Goal: Task Accomplishment & Management: Use online tool/utility

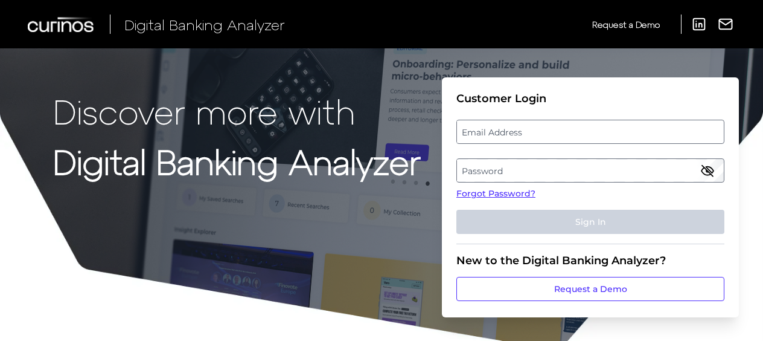
click at [492, 129] on label "Email Address" at bounding box center [590, 132] width 266 height 22
click at [492, 129] on input "email" at bounding box center [590, 132] width 268 height 24
type input "[EMAIL_ADDRESS][DOMAIN_NAME]"
click at [492, 178] on label "Password" at bounding box center [590, 170] width 266 height 22
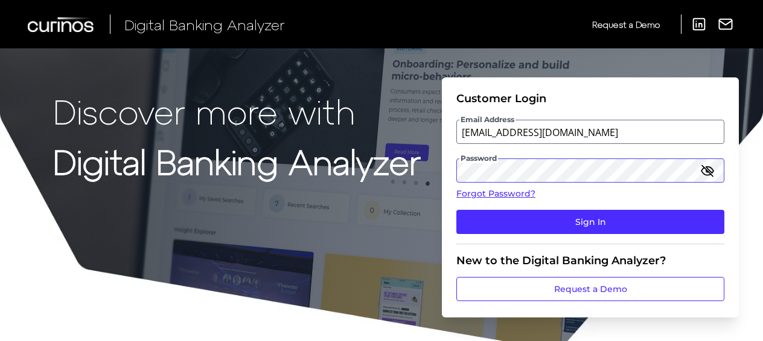
click at [456, 210] on button "Sign In" at bounding box center [590, 222] width 268 height 24
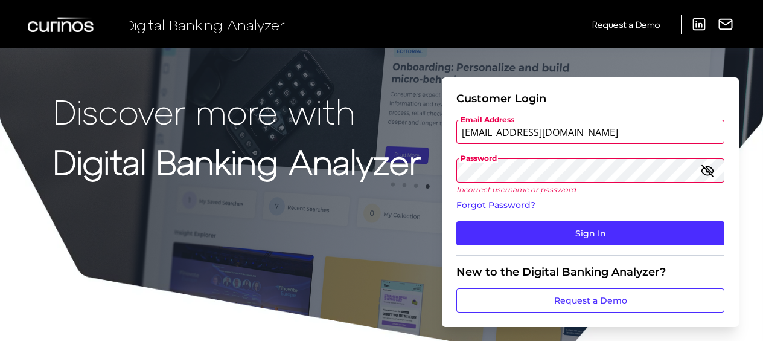
click at [456, 221] on button "Sign In" at bounding box center [590, 233] width 268 height 24
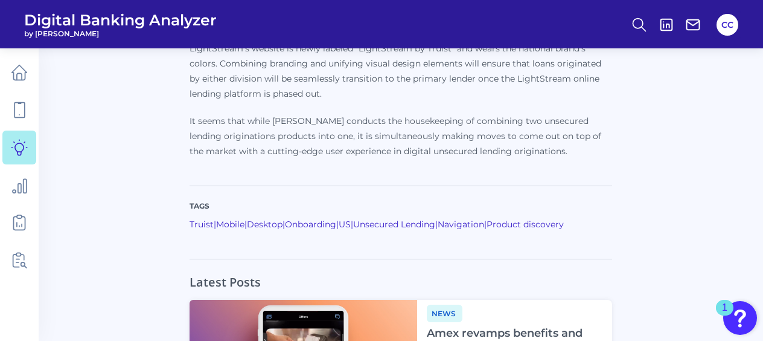
scroll to position [1246, 0]
